Goal: Task Accomplishment & Management: Complete application form

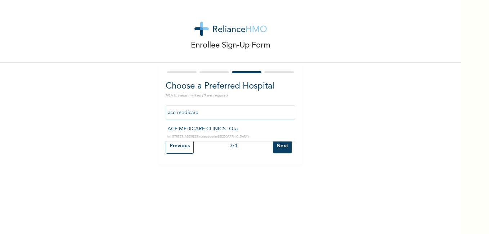
type input "ACE MEDICARE CLINICS- Ota"
click at [273, 146] on input "Next" at bounding box center [282, 146] width 19 height 15
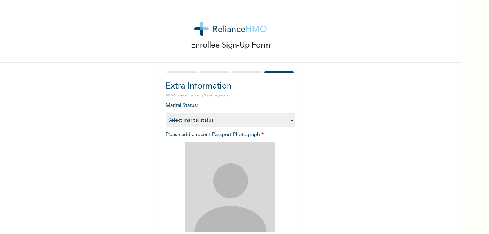
click at [287, 122] on select "Select marital status [DEMOGRAPHIC_DATA] Married [DEMOGRAPHIC_DATA] Widow/[DEMO…" at bounding box center [230, 120] width 130 height 14
select select "1"
click at [165, 113] on select "Select marital status [DEMOGRAPHIC_DATA] Married [DEMOGRAPHIC_DATA] Widow/[DEMO…" at bounding box center [230, 120] width 130 height 14
click at [237, 152] on img at bounding box center [230, 187] width 90 height 90
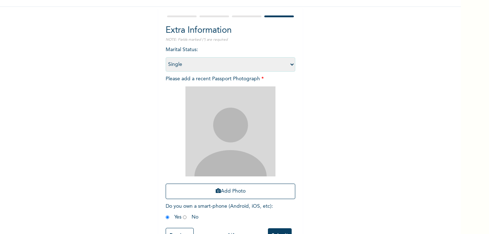
scroll to position [81, 0]
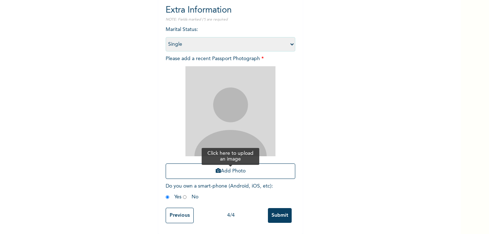
click at [224, 168] on button "Add Photo" at bounding box center [230, 170] width 130 height 15
click at [272, 209] on input "Submit" at bounding box center [280, 215] width 24 height 15
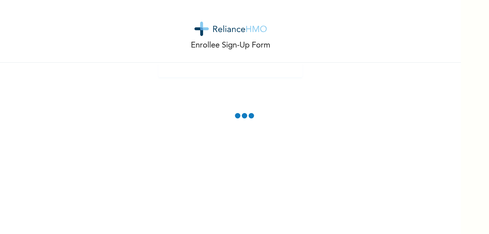
scroll to position [41, 0]
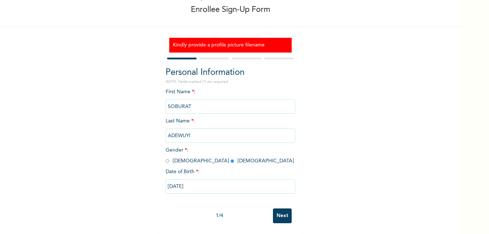
click at [278, 211] on input "Next" at bounding box center [282, 215] width 19 height 15
select select "28"
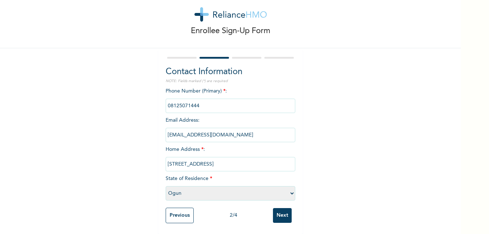
scroll to position [20, 0]
click at [278, 211] on input "Next" at bounding box center [282, 215] width 19 height 15
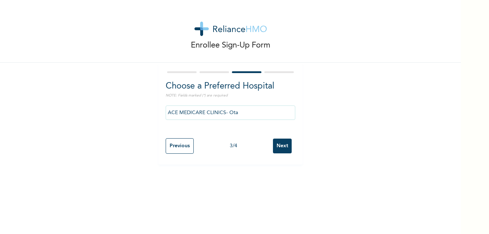
scroll to position [0, 0]
click at [278, 150] on input "Next" at bounding box center [282, 146] width 19 height 15
select select "1"
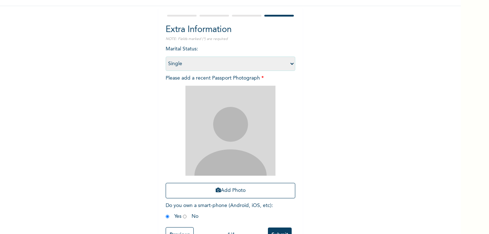
scroll to position [58, 0]
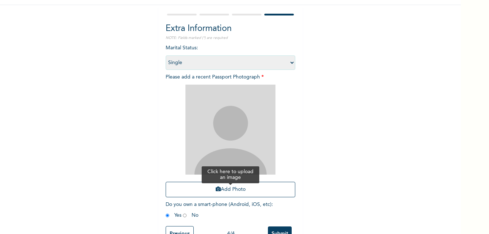
click at [227, 191] on button "Add Photo" at bounding box center [230, 189] width 130 height 15
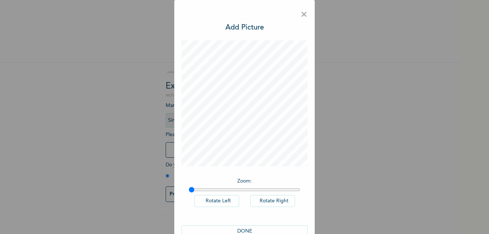
click at [300, 13] on span "×" at bounding box center [303, 14] width 7 height 15
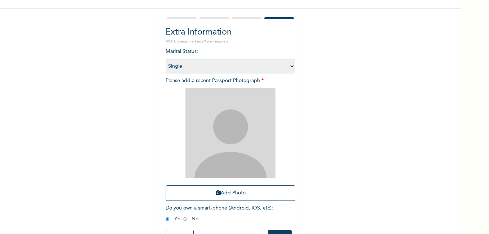
scroll to position [81, 0]
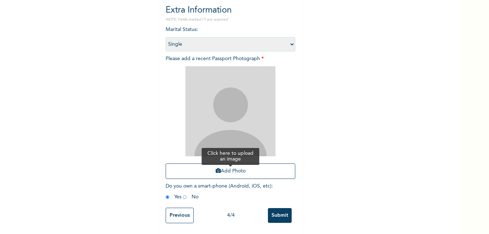
click at [258, 168] on button "Add Photo" at bounding box center [230, 170] width 130 height 15
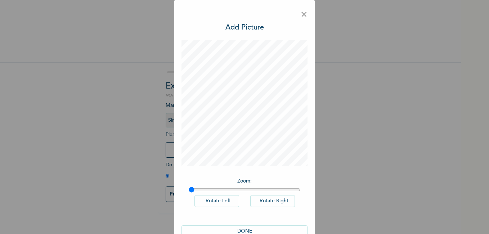
click at [301, 17] on span "×" at bounding box center [303, 14] width 7 height 15
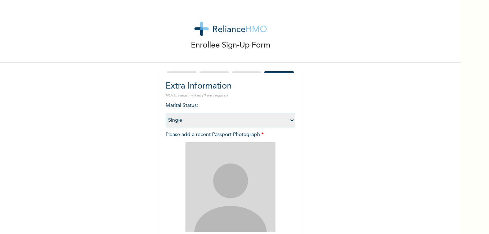
scroll to position [81, 0]
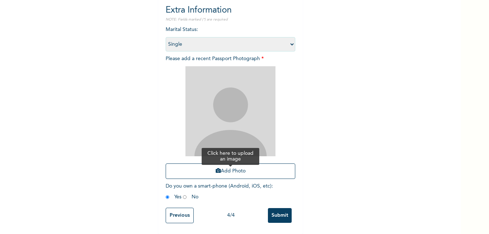
click at [231, 166] on button "Add Photo" at bounding box center [230, 170] width 130 height 15
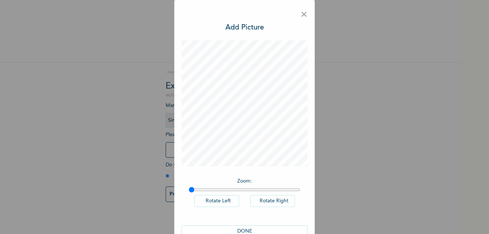
click at [262, 229] on button "DONE" at bounding box center [244, 231] width 126 height 12
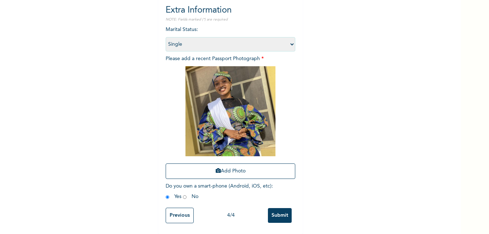
scroll to position [81, 0]
click at [281, 212] on input "Submit" at bounding box center [280, 215] width 24 height 15
